Goal: Information Seeking & Learning: Find specific page/section

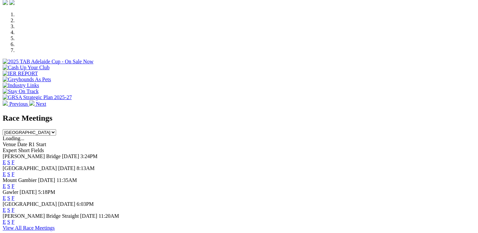
scroll to position [199, 0]
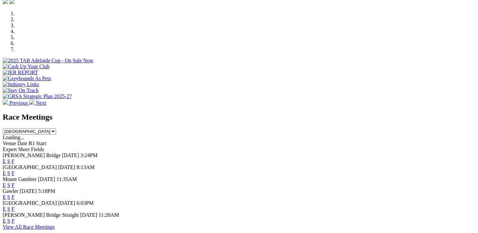
click at [41, 165] on span "[GEOGRAPHIC_DATA]" at bounding box center [30, 168] width 54 height 6
click at [15, 171] on link "F" at bounding box center [13, 174] width 3 height 6
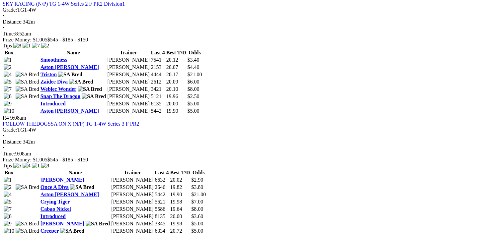
scroll to position [601, 0]
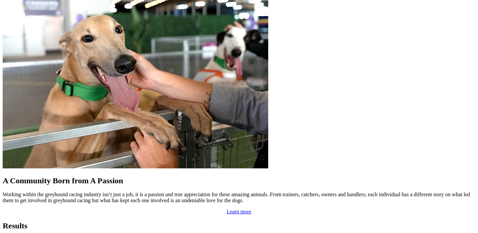
scroll to position [540, 0]
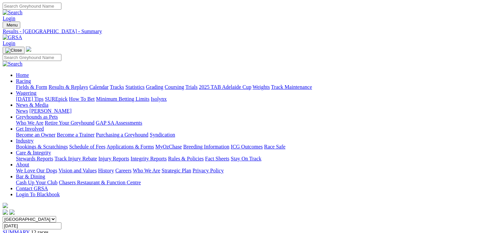
click at [124, 84] on link "Tracks" at bounding box center [117, 87] width 14 height 6
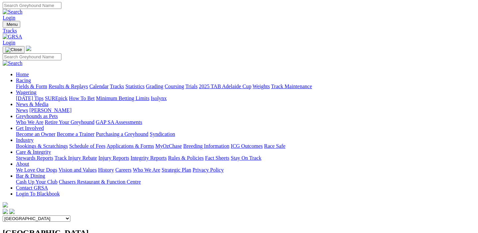
scroll to position [1, 0]
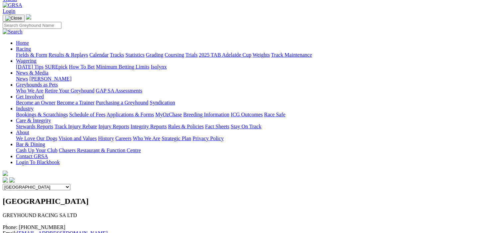
scroll to position [28, 0]
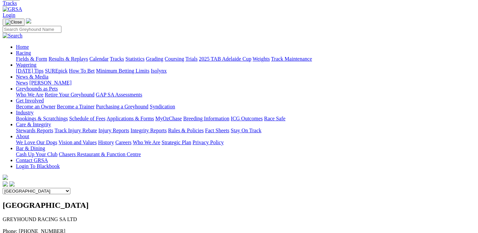
click at [70, 188] on select "Angle Park Gawler [GEOGRAPHIC_DATA] [PERSON_NAME][GEOGRAPHIC_DATA] [US_STATE] G…" at bounding box center [37, 191] width 68 height 6
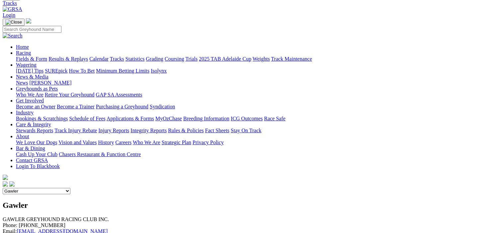
click at [70, 188] on select "Angle Park Gawler [GEOGRAPHIC_DATA] [PERSON_NAME][GEOGRAPHIC_DATA] [US_STATE] G…" at bounding box center [37, 191] width 68 height 6
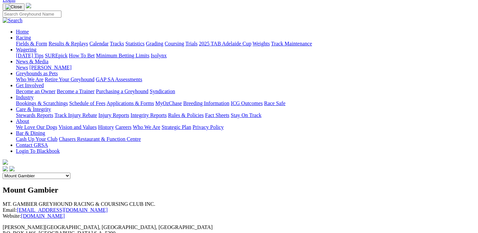
scroll to position [0, 0]
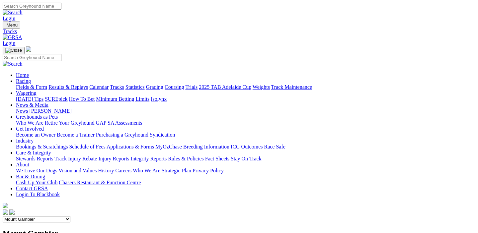
click at [70, 216] on select "Angle Park Gawler [GEOGRAPHIC_DATA] [PERSON_NAME][GEOGRAPHIC_DATA] [US_STATE] G…" at bounding box center [37, 219] width 68 height 6
select select "1"
click at [70, 216] on select "Angle Park Gawler [GEOGRAPHIC_DATA] [PERSON_NAME][GEOGRAPHIC_DATA] [US_STATE] G…" at bounding box center [37, 219] width 68 height 6
